Goal: Task Accomplishment & Management: Manage account settings

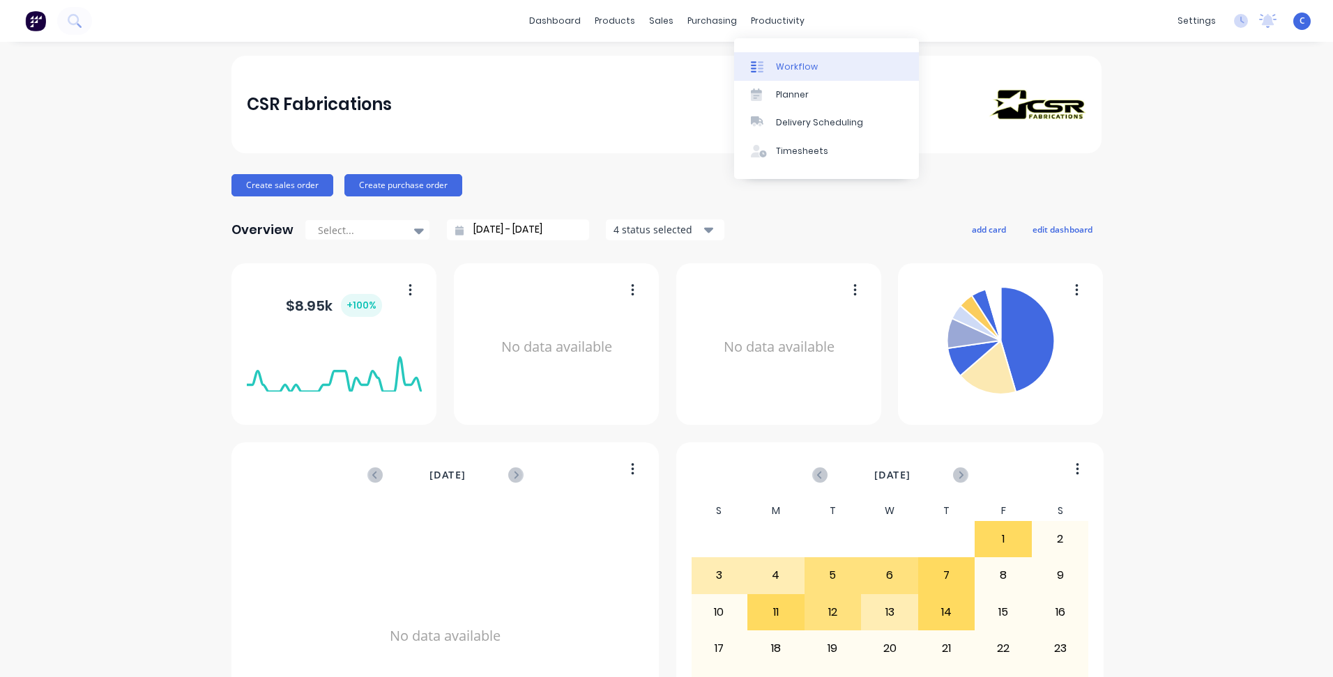
click at [818, 68] on link "Workflow" at bounding box center [826, 66] width 185 height 28
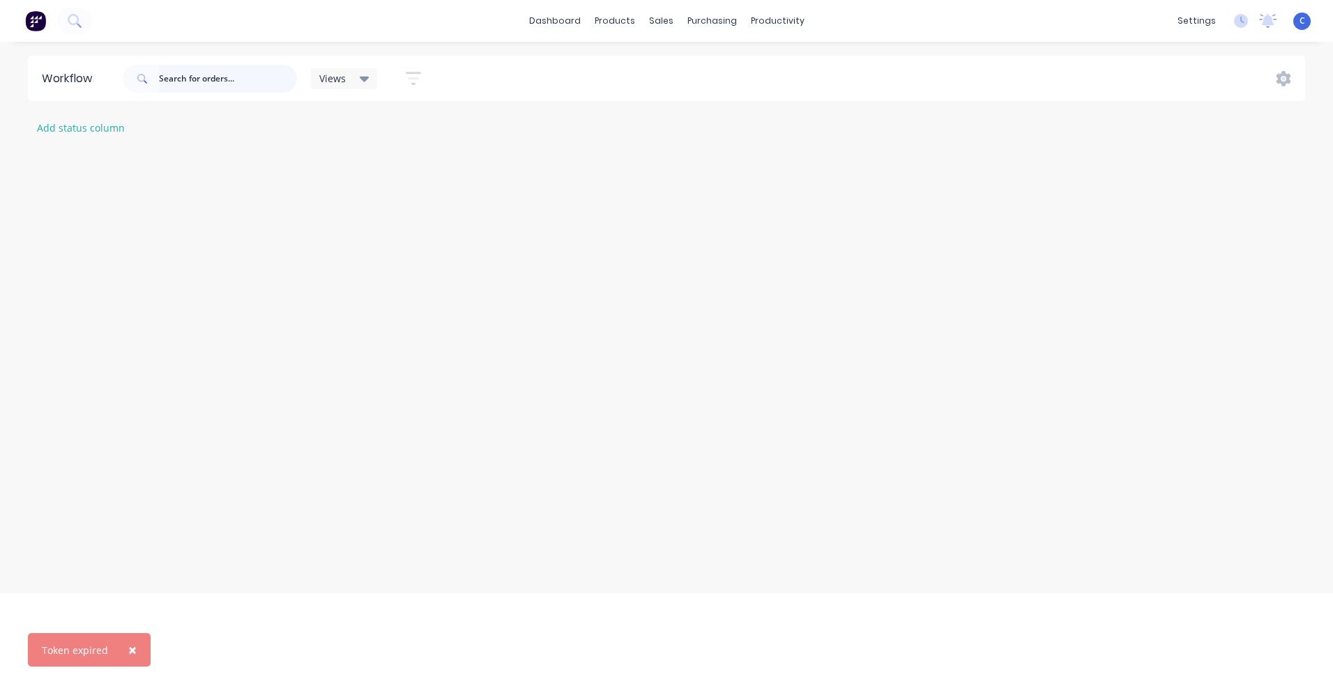
click at [227, 72] on input "text" at bounding box center [228, 79] width 138 height 28
type input "3537"
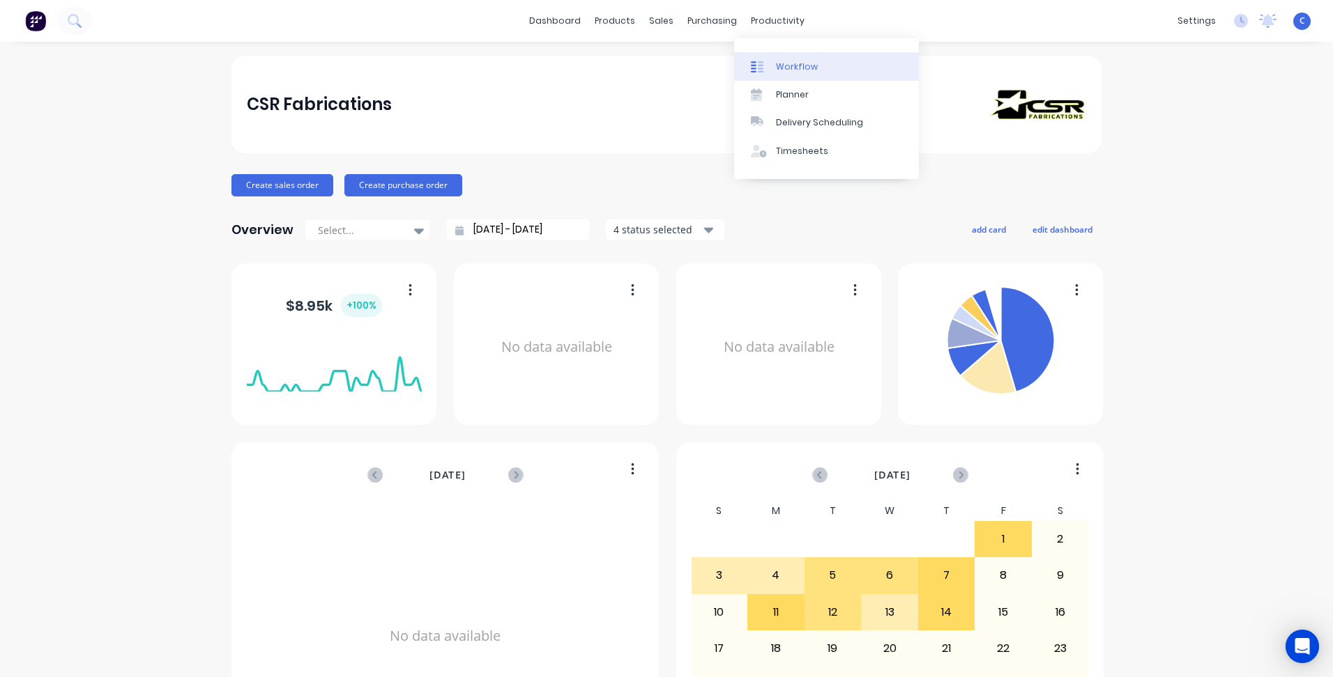
click at [777, 64] on div "Workflow" at bounding box center [797, 67] width 42 height 13
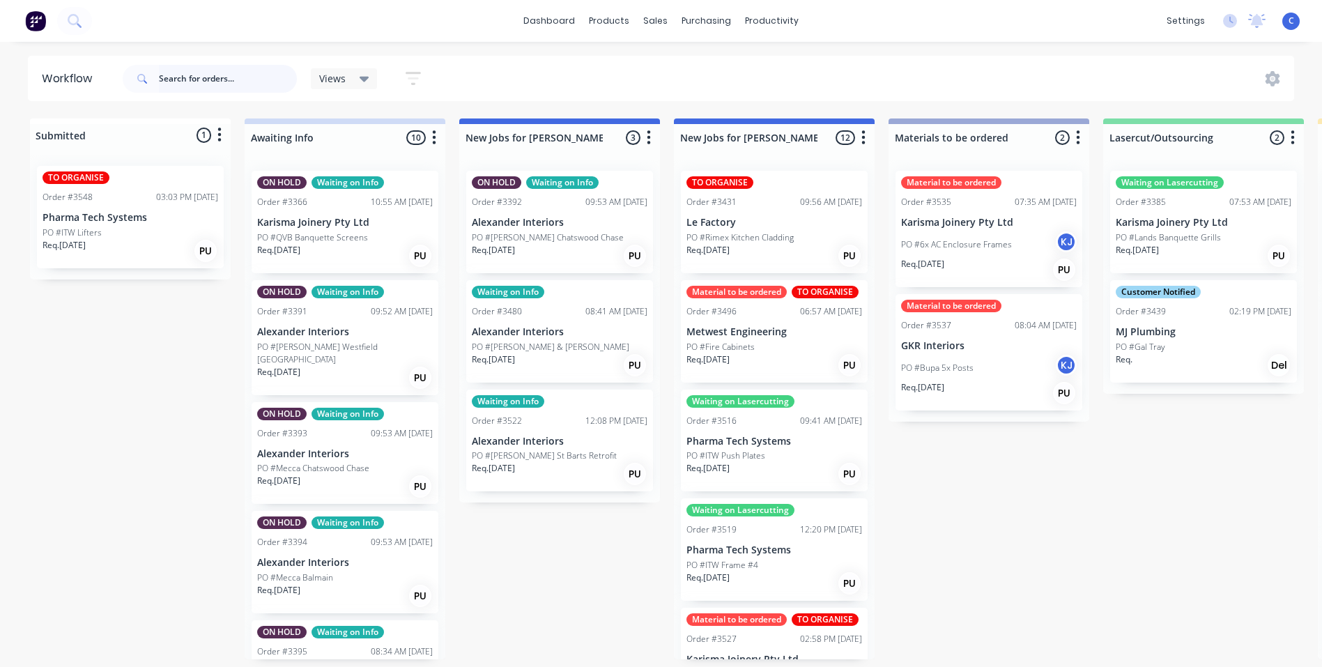
click at [189, 79] on input "text" at bounding box center [228, 79] width 138 height 28
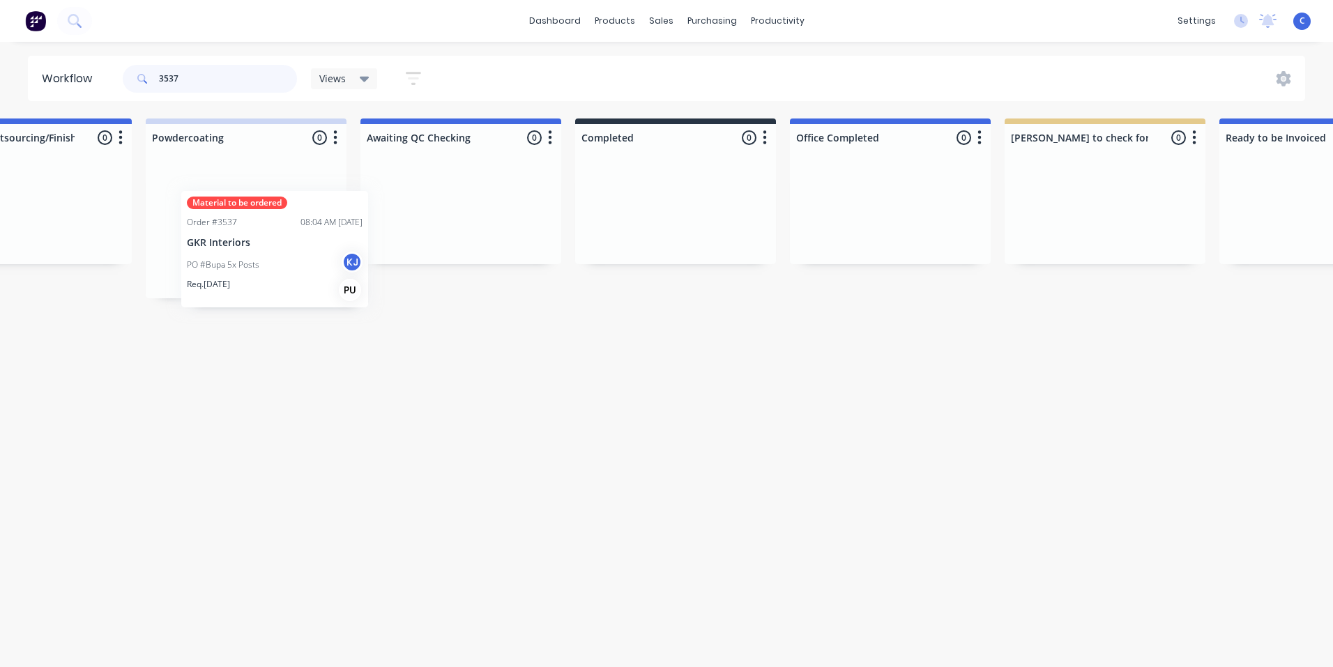
scroll to position [0, 2245]
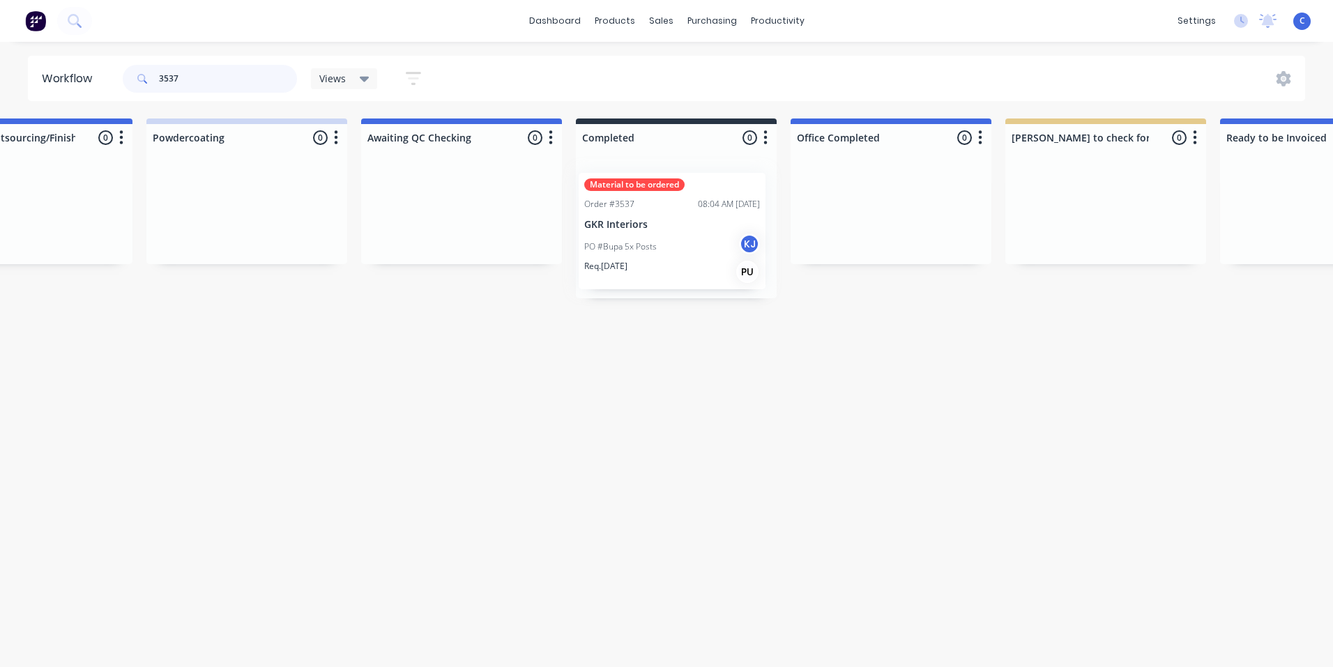
drag, startPoint x: 958, startPoint y: 243, endPoint x: 648, endPoint y: 246, distance: 310.2
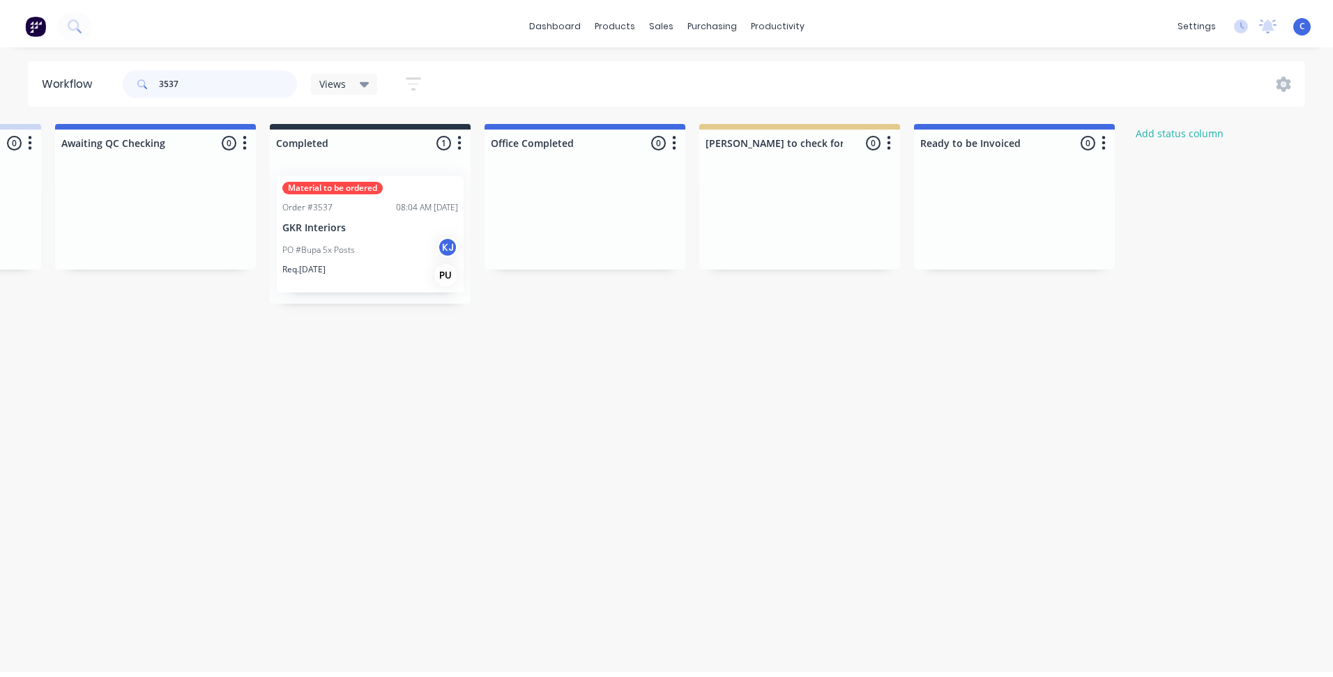
scroll to position [0, 2585]
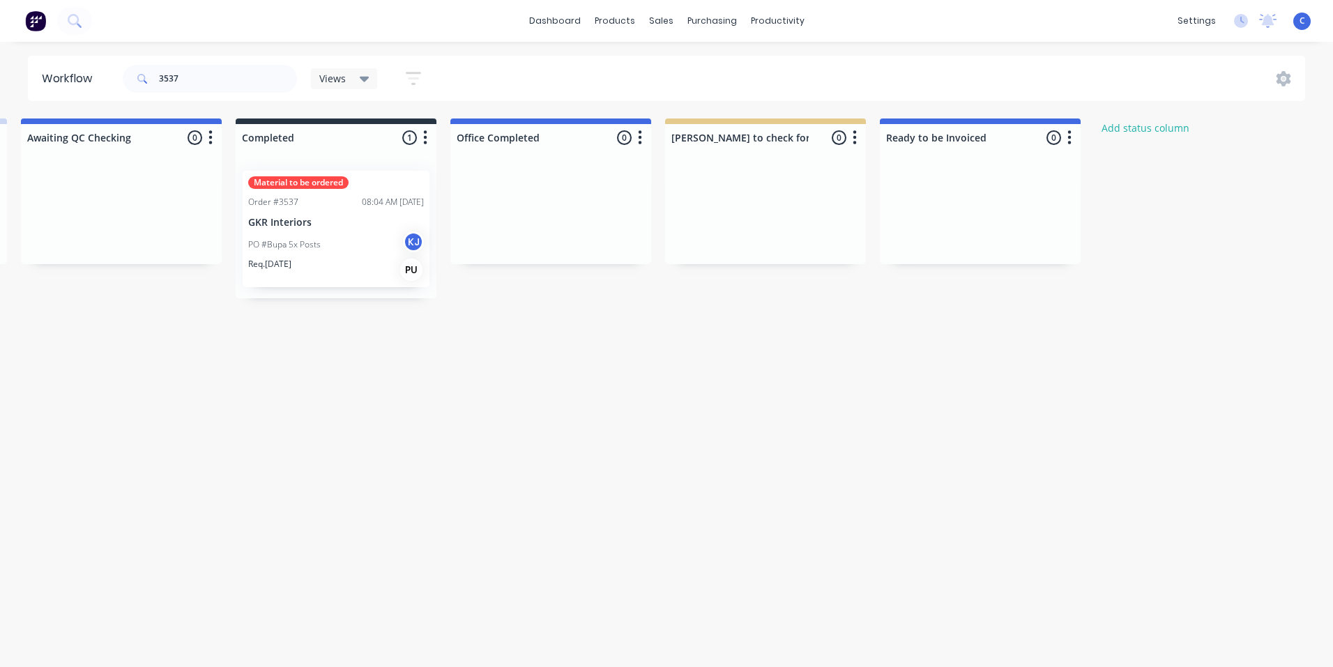
click at [857, 138] on icon "button" at bounding box center [854, 137] width 4 height 17
click at [794, 255] on button "Delete" at bounding box center [792, 259] width 139 height 23
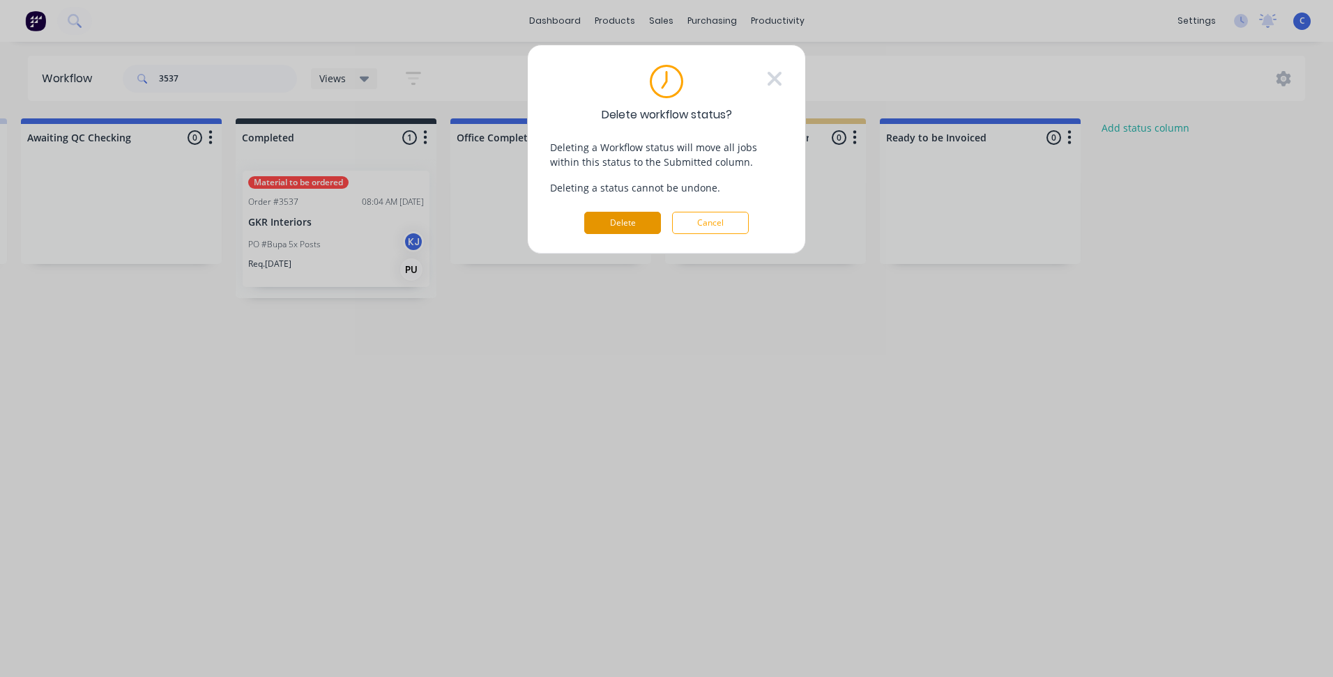
click at [629, 223] on button "Delete" at bounding box center [622, 223] width 77 height 22
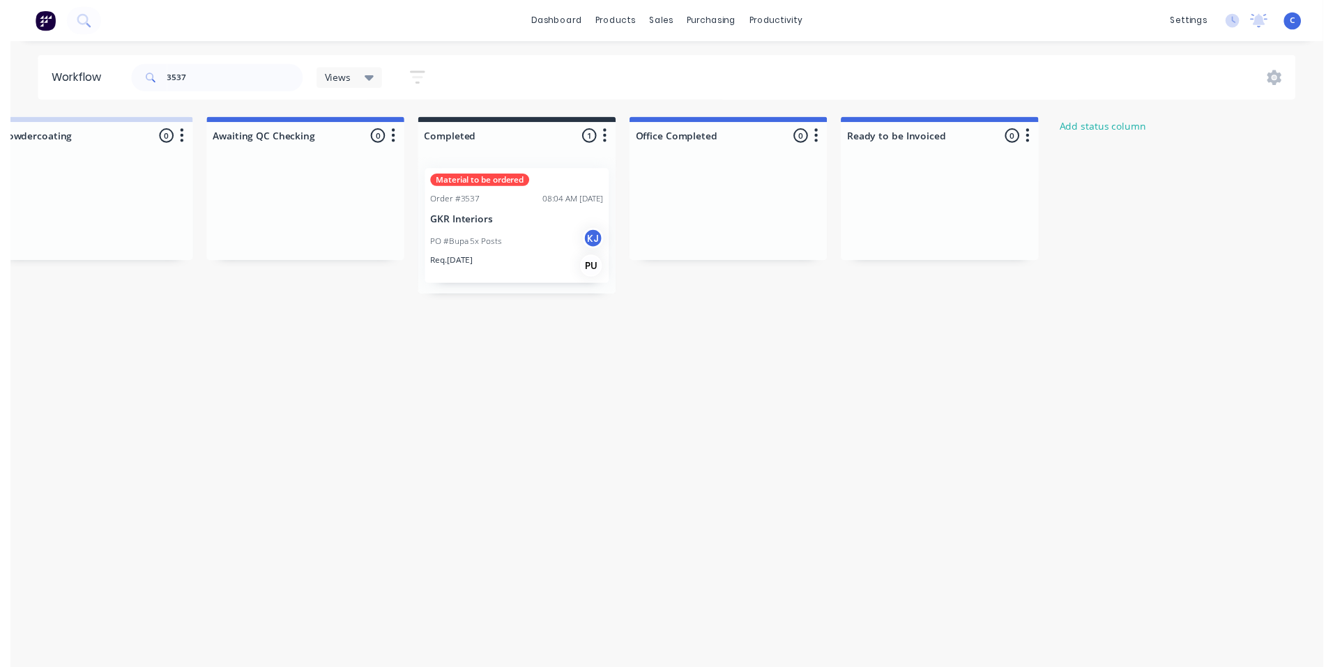
scroll to position [0, 2407]
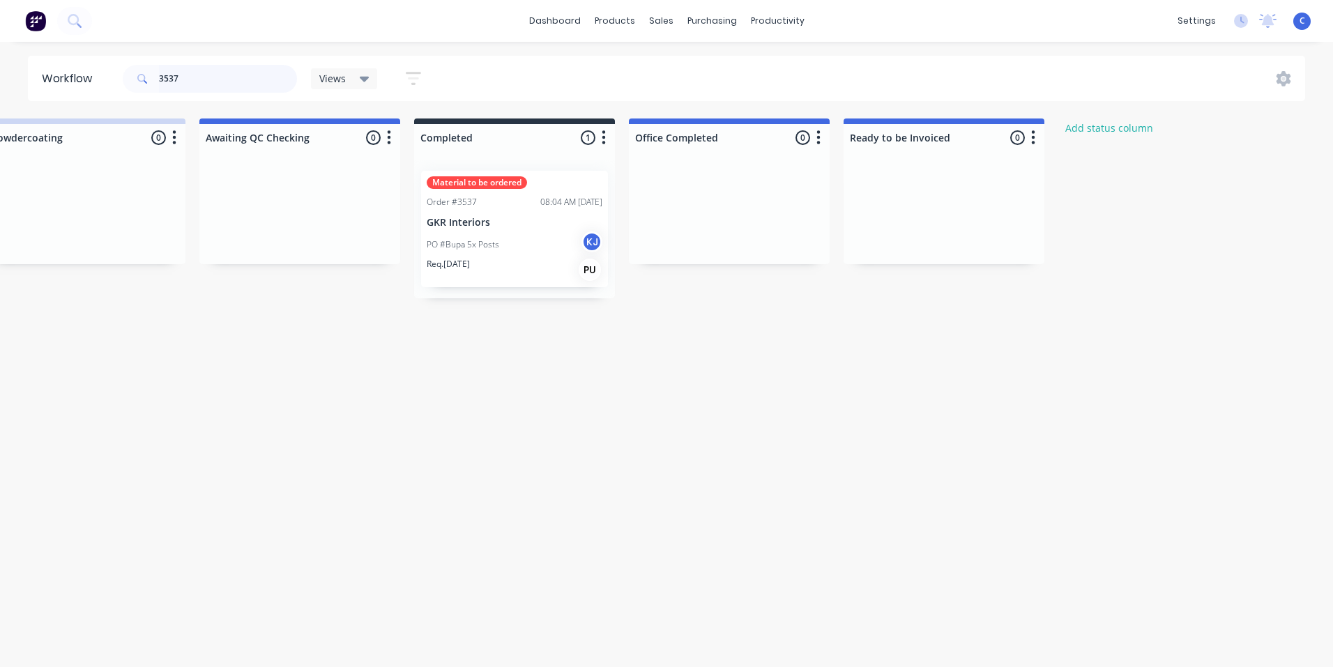
click at [192, 68] on input "3537" at bounding box center [228, 79] width 138 height 28
click at [236, 83] on input "3536" at bounding box center [228, 79] width 138 height 28
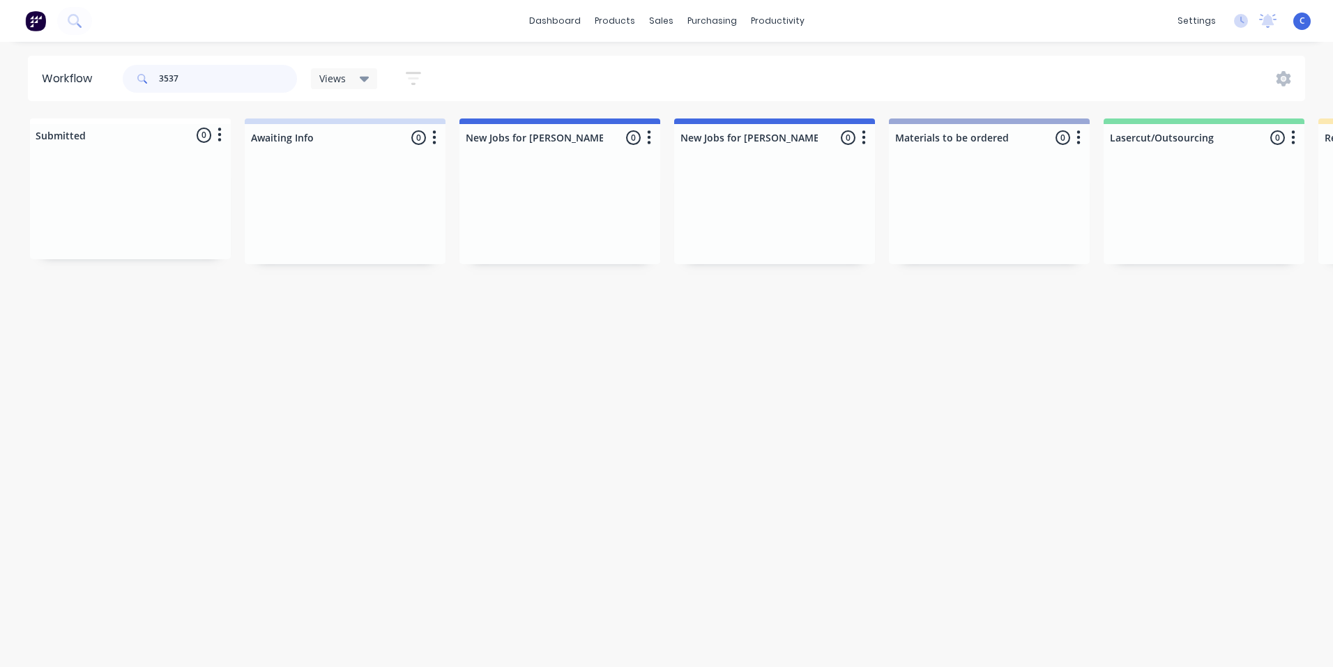
type input "3537"
click at [139, 583] on html "dashboard products sales purchasing productivity dashboard products Product Cat…" at bounding box center [666, 291] width 1333 height 583
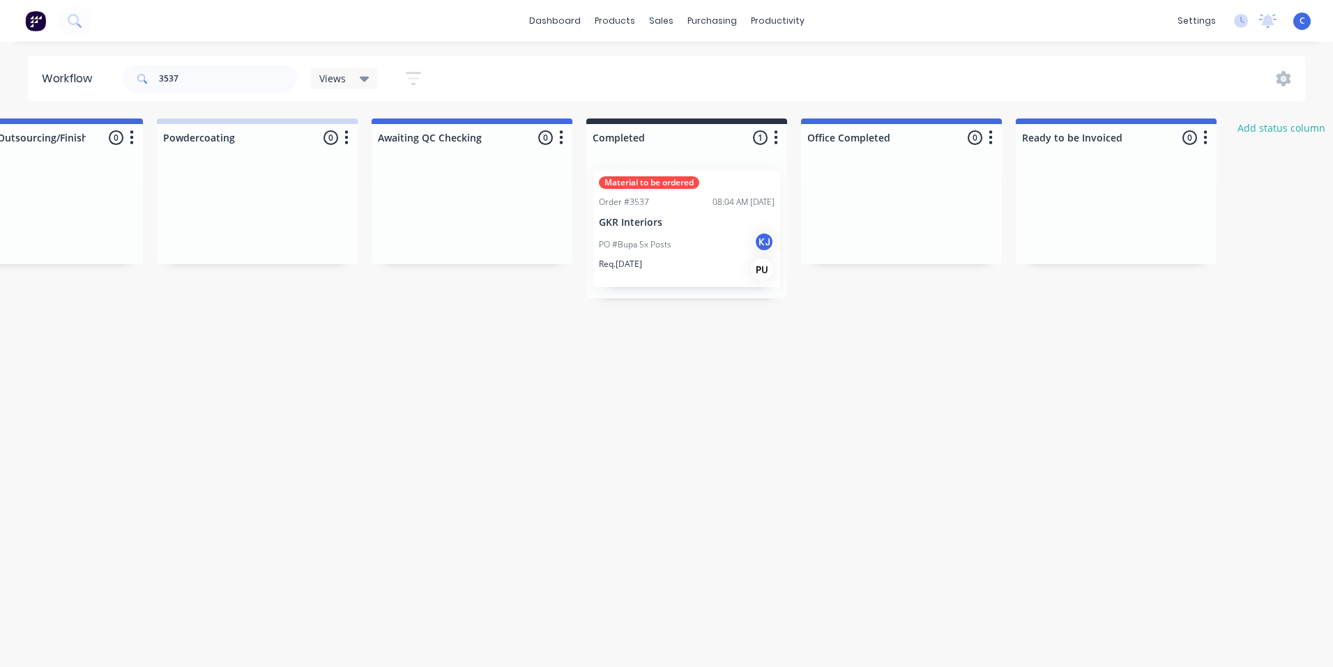
scroll to position [0, 2310]
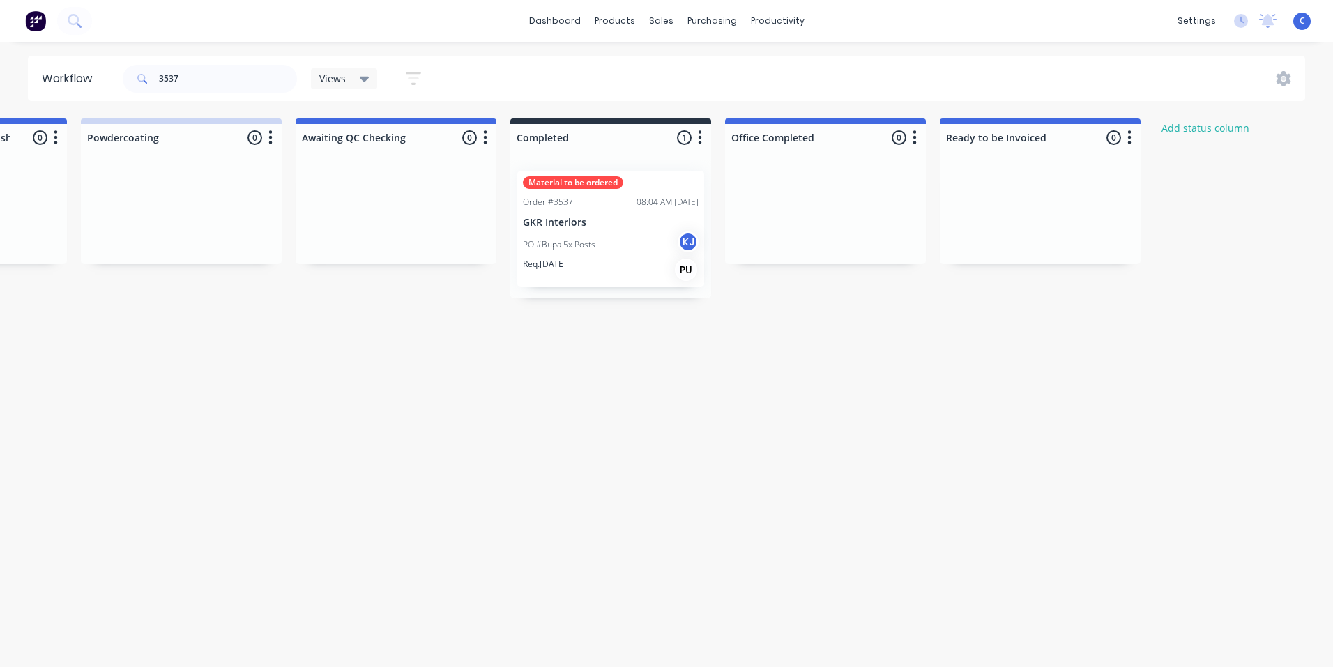
click at [584, 212] on div "Material to be ordered Order #3537 08:04 AM [DATE] GKR Interiors PO #Bupa 5x Po…" at bounding box center [610, 229] width 187 height 116
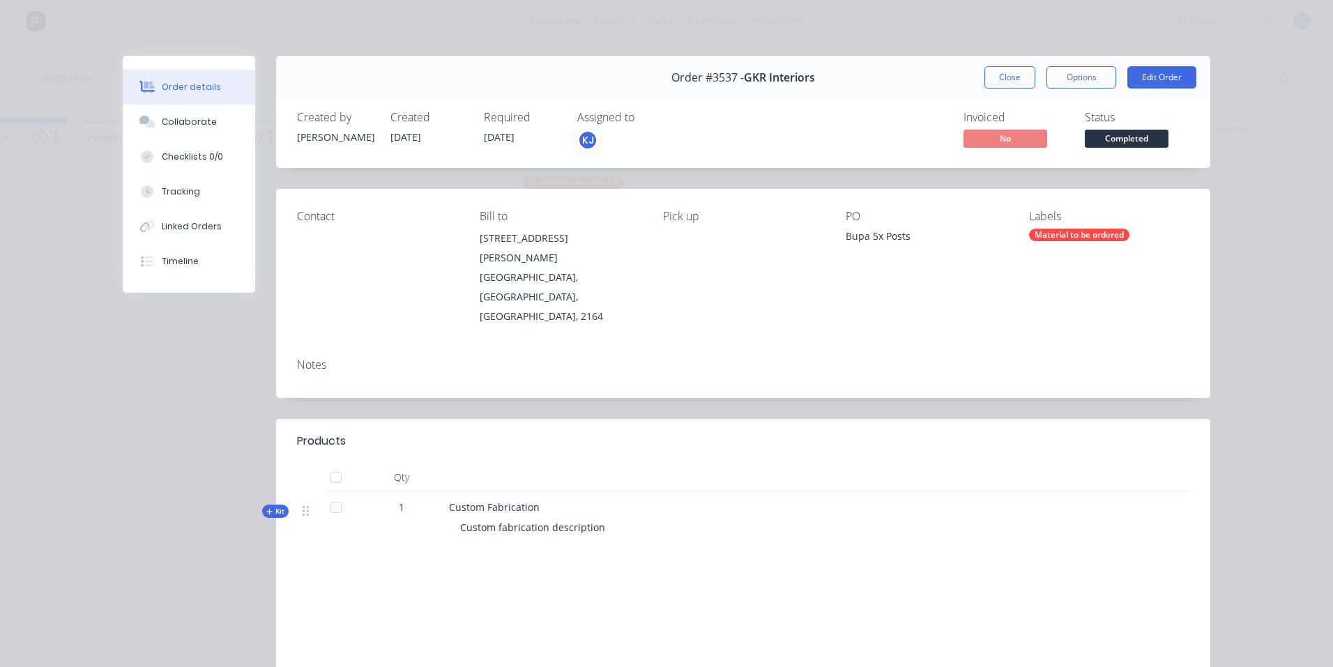
click at [1052, 227] on div "Labels Material to be ordered" at bounding box center [1109, 268] width 160 height 116
click at [1054, 233] on div "Material to be ordered" at bounding box center [1079, 235] width 100 height 13
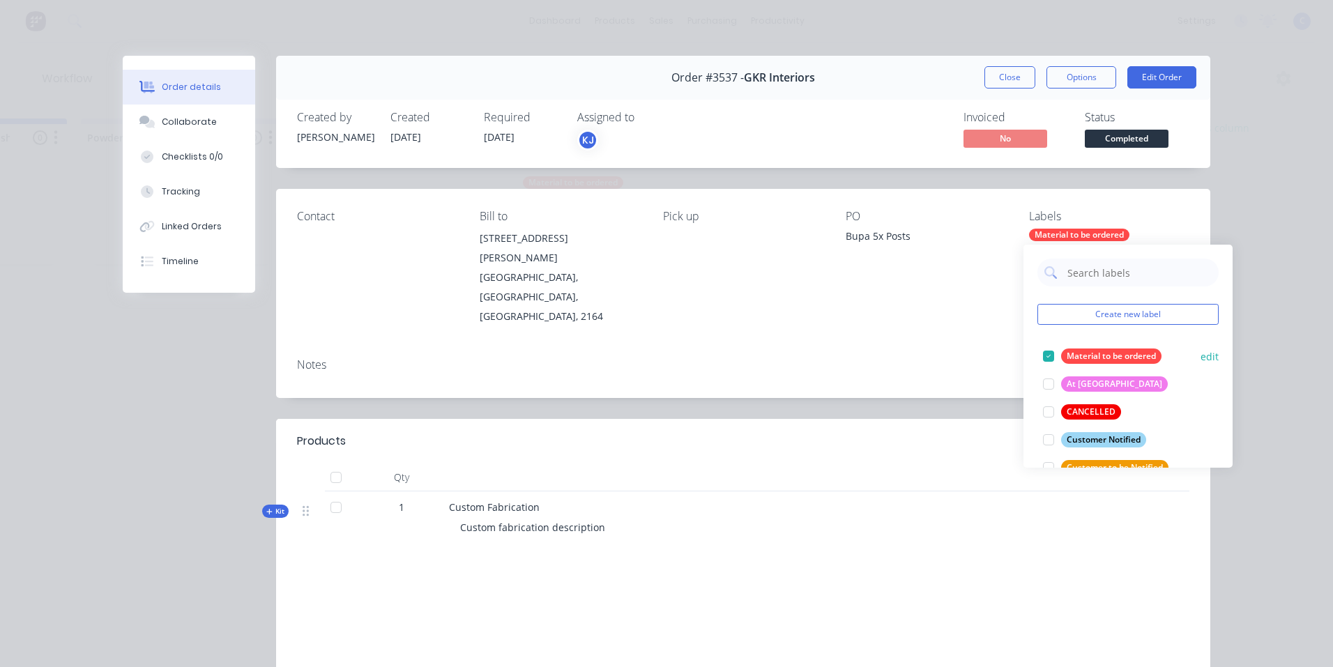
click at [1094, 353] on div "Material to be ordered" at bounding box center [1111, 355] width 100 height 15
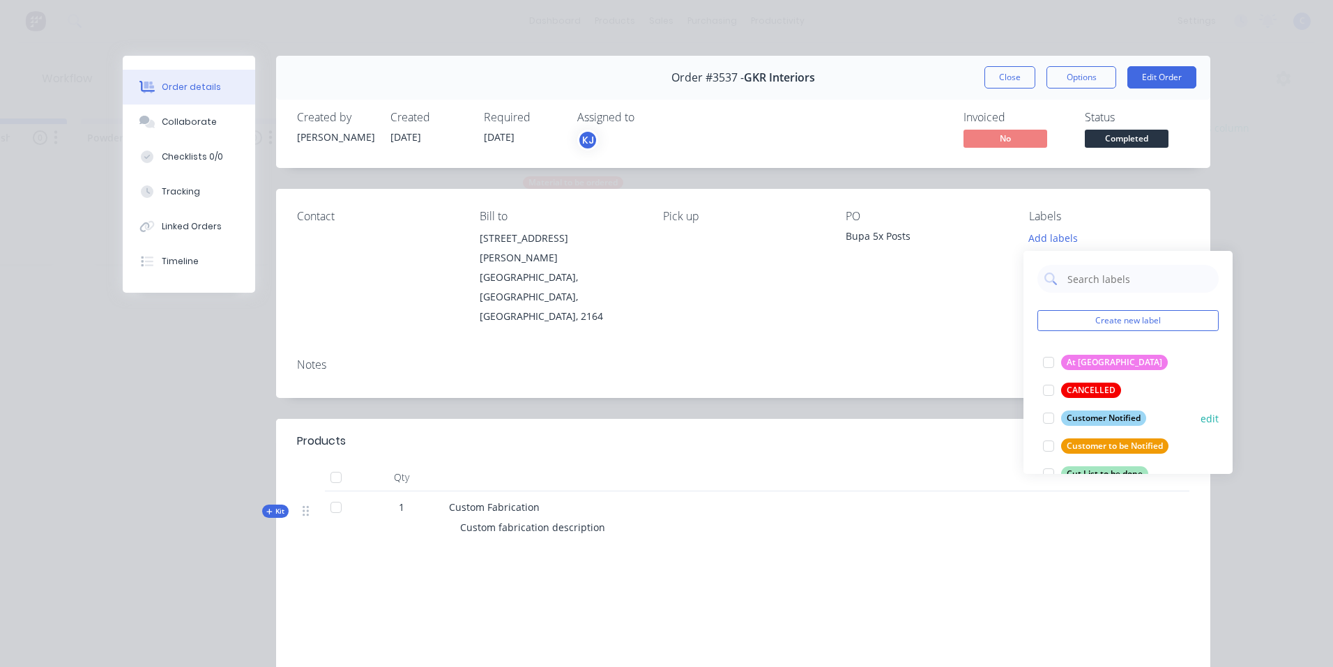
scroll to position [0, 0]
click at [1098, 415] on div "Customer Notified" at bounding box center [1103, 417] width 85 height 15
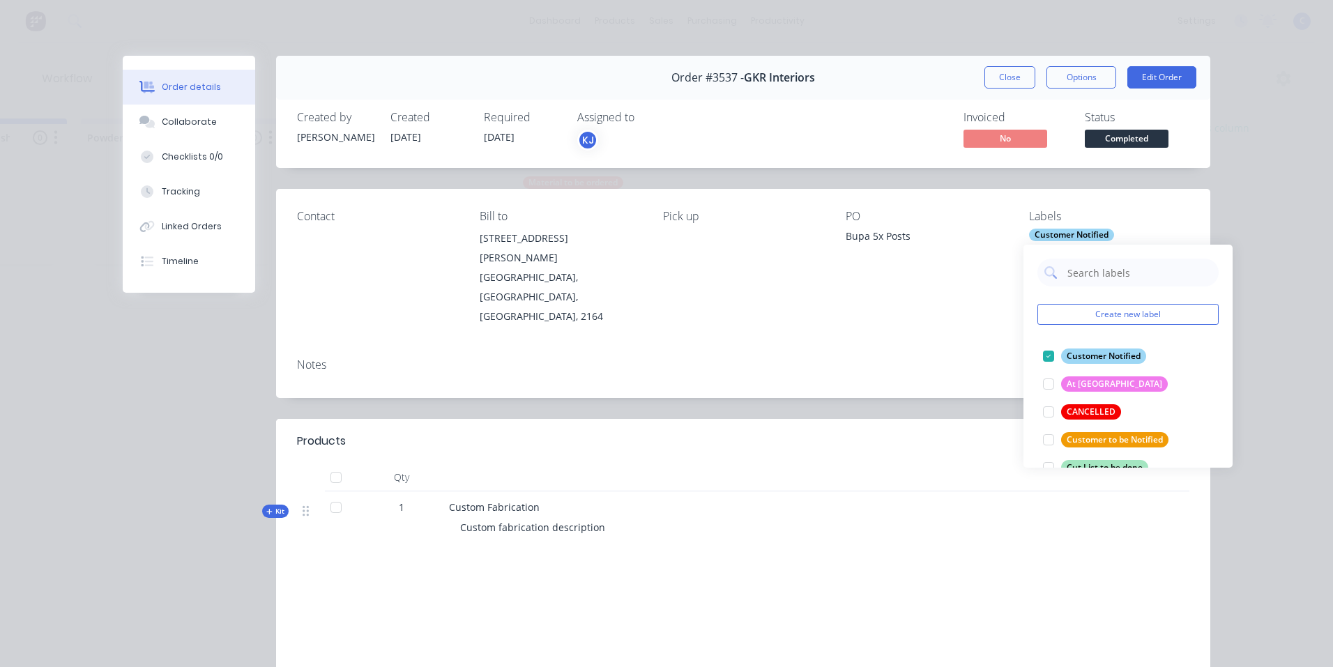
click at [916, 347] on div "Notes" at bounding box center [743, 372] width 934 height 51
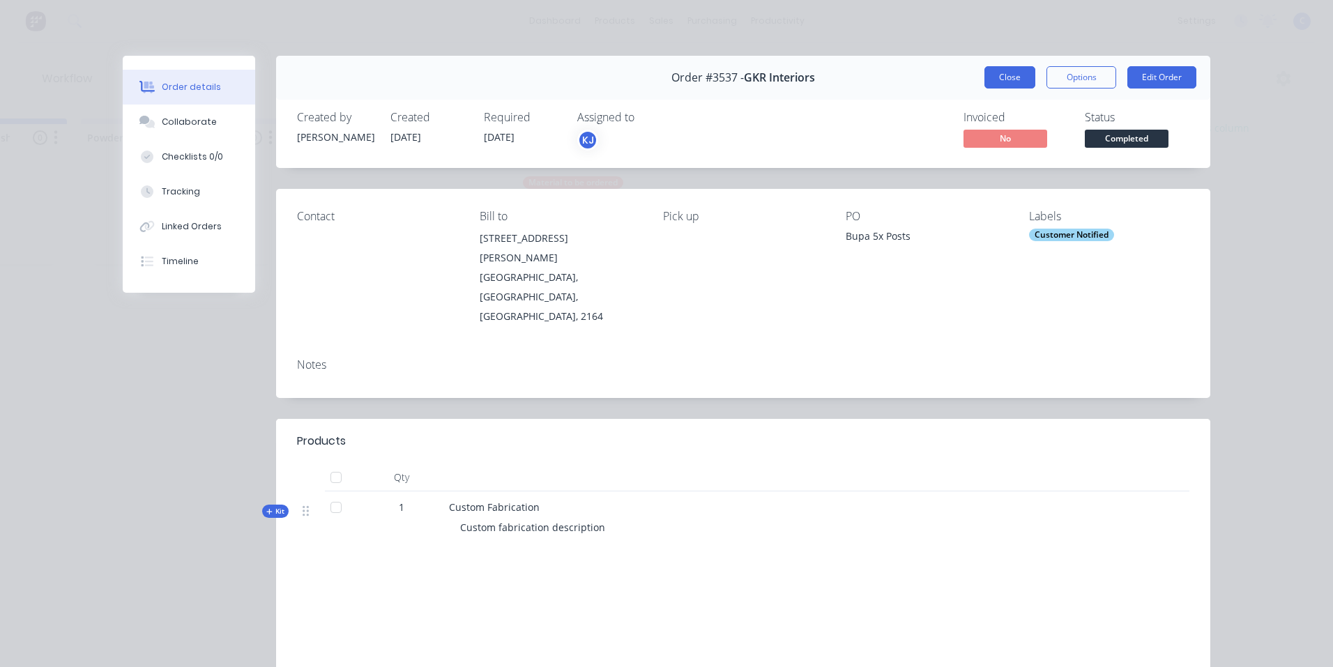
click at [1004, 75] on button "Close" at bounding box center [1009, 77] width 51 height 22
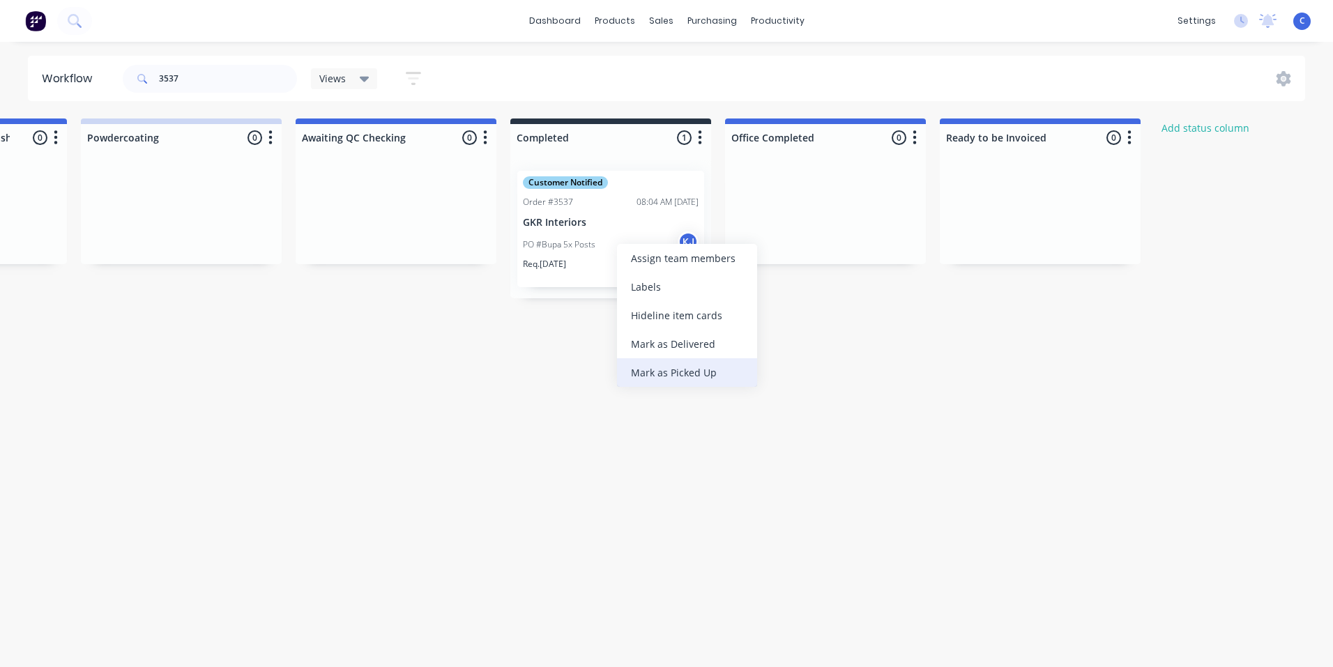
click at [673, 370] on div "Mark as Picked Up" at bounding box center [687, 372] width 140 height 29
